Goal: Register for event/course

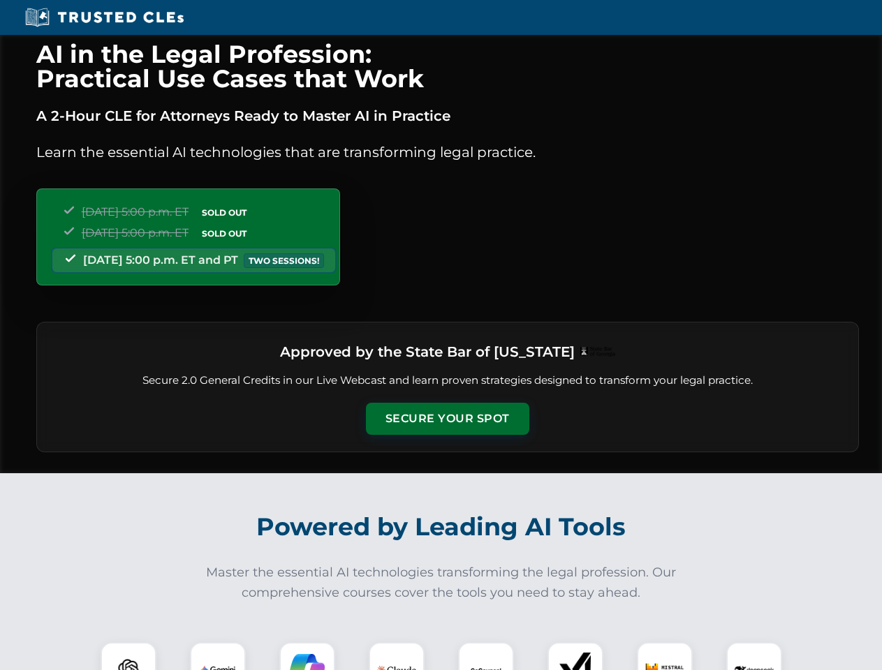
click at [447, 419] on button "Secure Your Spot" at bounding box center [447, 419] width 163 height 32
click at [128, 656] on img at bounding box center [128, 670] width 40 height 40
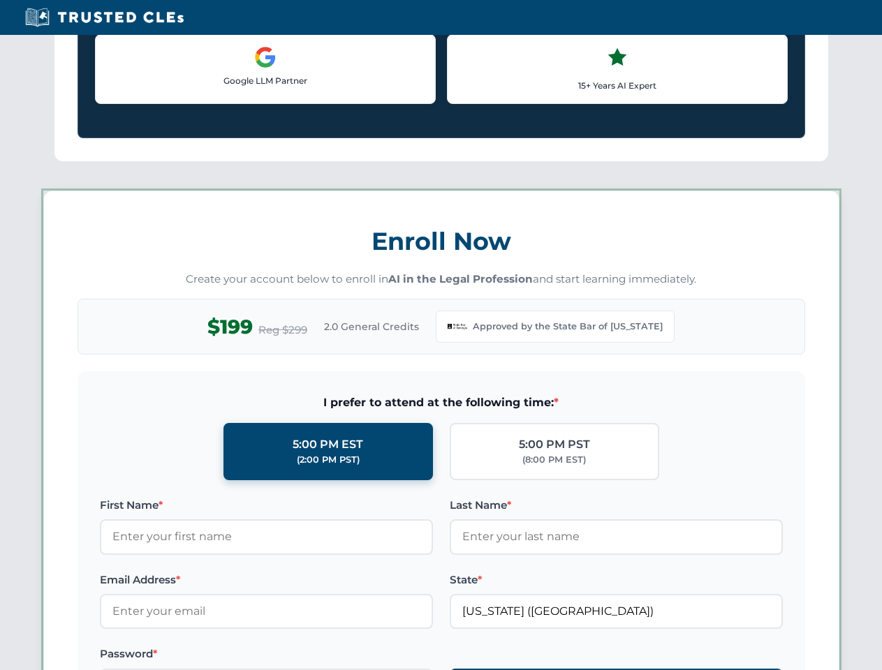
click at [307, 656] on label "Password *" at bounding box center [266, 654] width 333 height 17
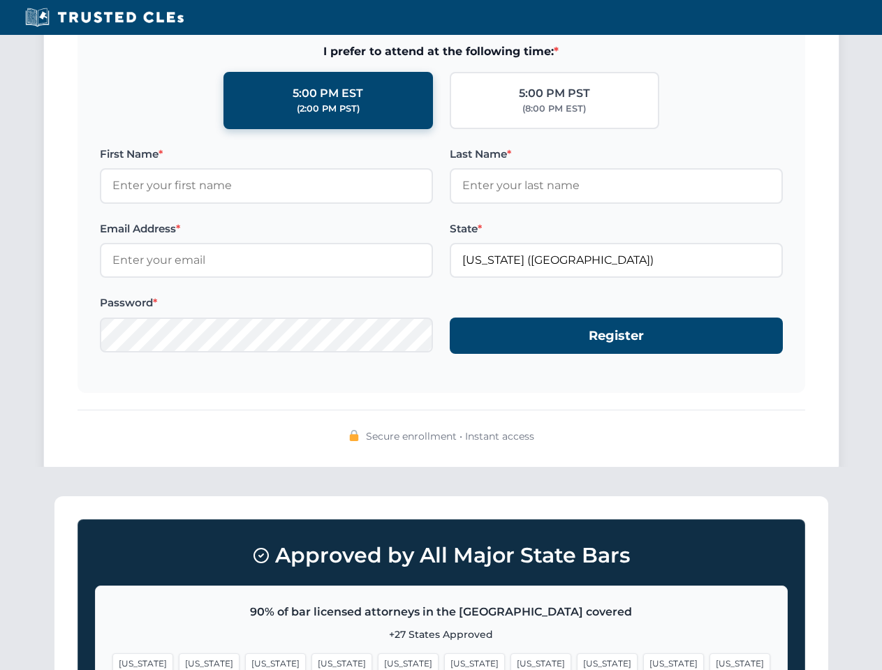
click at [643, 656] on span "[US_STATE]" at bounding box center [673, 663] width 61 height 20
